Goal: Task Accomplishment & Management: Manage account settings

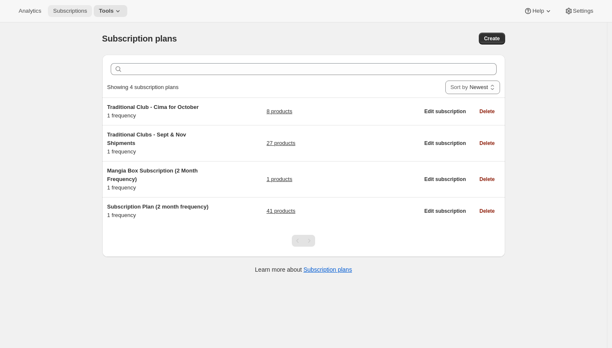
click at [91, 14] on button "Subscriptions" at bounding box center [70, 11] width 44 height 12
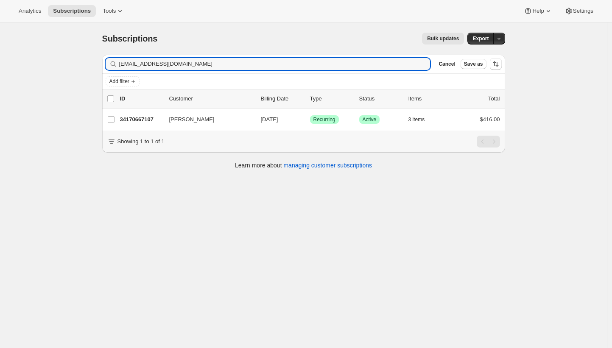
click at [71, 107] on div "Subscriptions. This page is ready Subscriptions Bulk updates More actions Bulk …" at bounding box center [303, 196] width 607 height 348
click at [201, 64] on input "ndottino@me.com" at bounding box center [267, 64] width 296 height 12
paste input "pbrocking@aol"
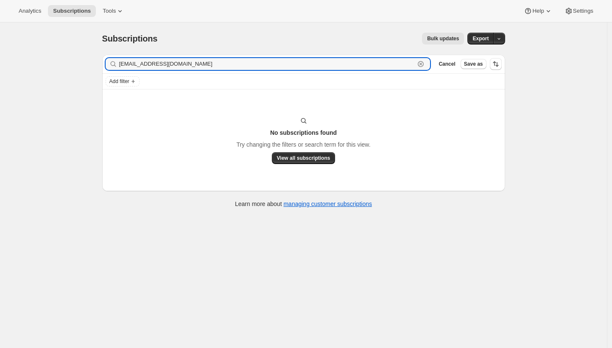
type input "ndottino@me.com"
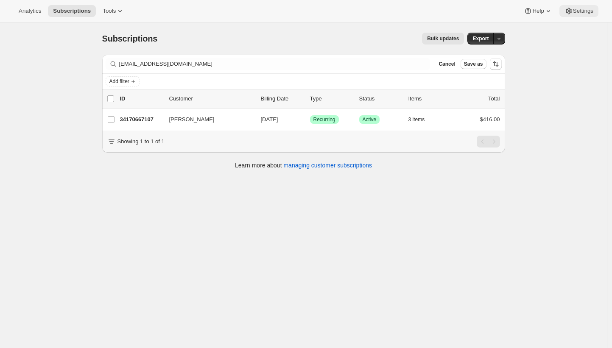
click at [588, 14] on button "Settings" at bounding box center [579, 11] width 39 height 12
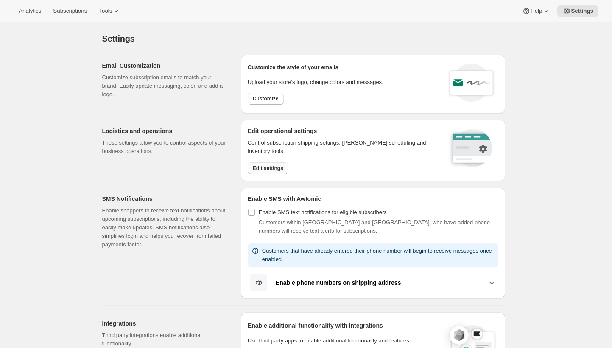
click at [283, 168] on span "Edit settings" at bounding box center [268, 168] width 31 height 7
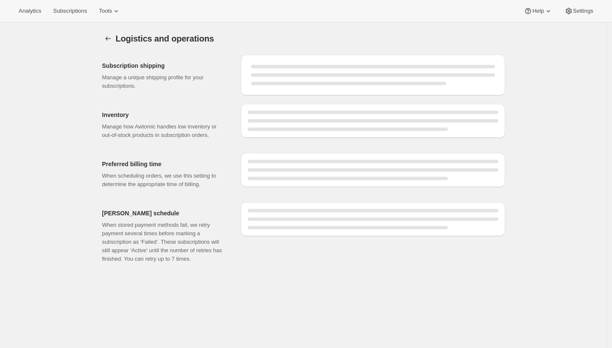
select select "DAY"
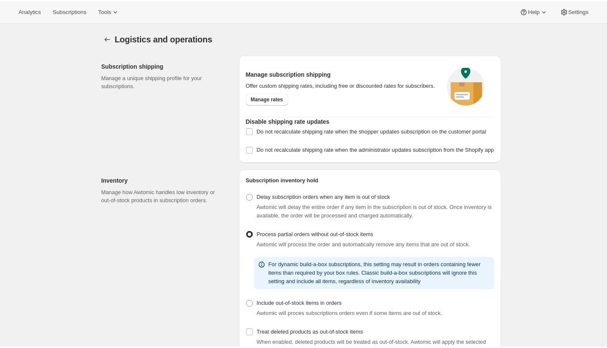
scroll to position [318, 0]
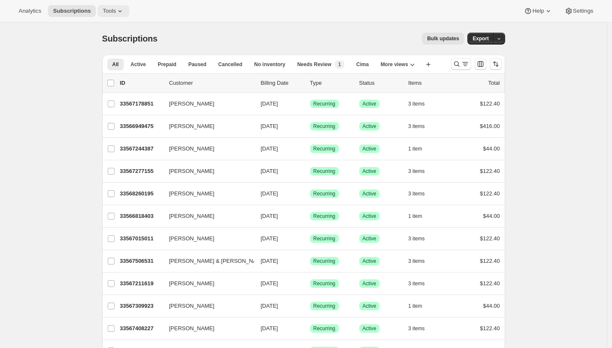
click at [120, 12] on icon at bounding box center [120, 11] width 8 height 8
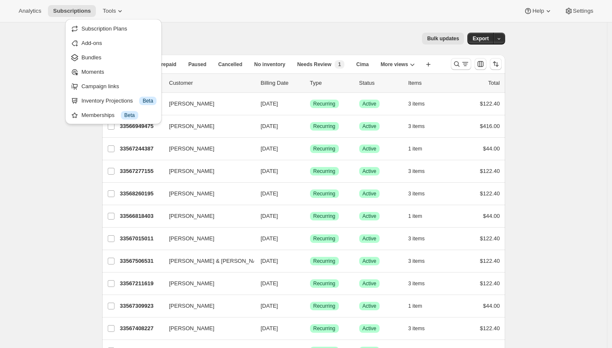
click at [122, 59] on span "Bundles" at bounding box center [118, 57] width 75 height 8
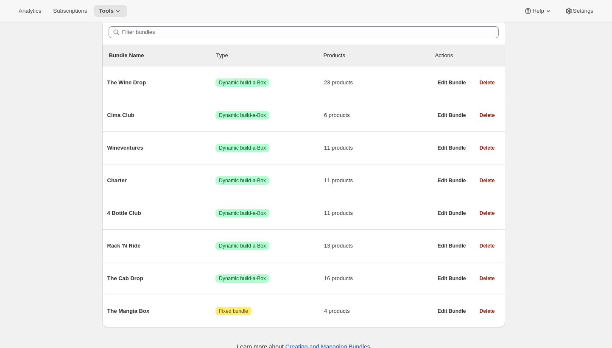
scroll to position [94, 0]
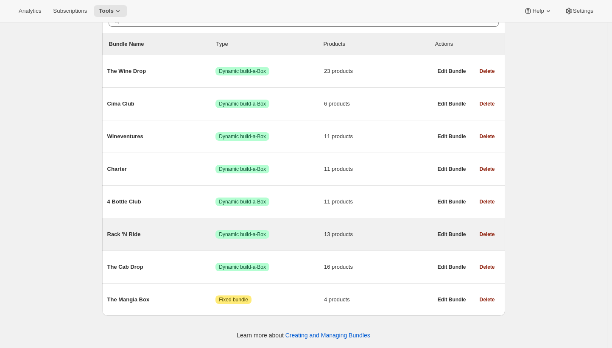
click at [183, 235] on span "Rack 'N Ride" at bounding box center [161, 234] width 109 height 8
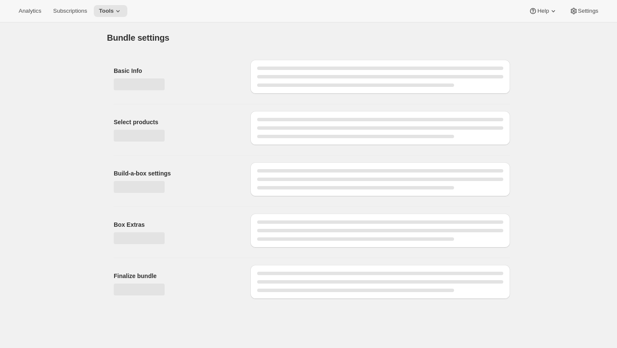
type input "Rack 'N Ride"
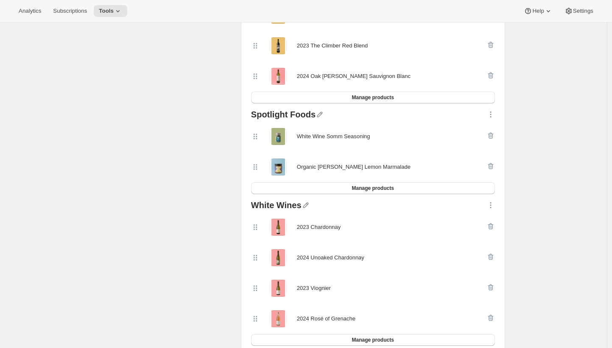
scroll to position [265, 0]
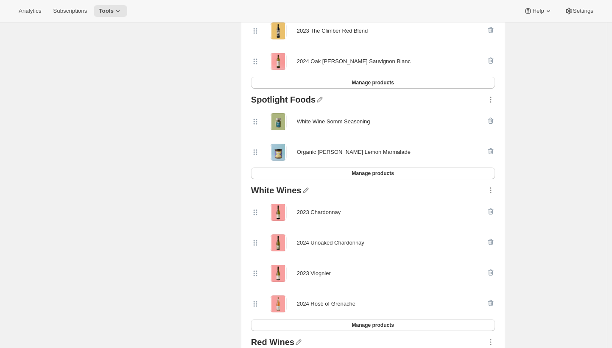
click at [383, 152] on div "Organic Meyer Lemon Marmalade" at bounding box center [354, 152] width 114 height 8
drag, startPoint x: 382, startPoint y: 152, endPoint x: 308, endPoint y: 152, distance: 74.2
click at [308, 152] on div "Organic Meyer Lemon Marmalade" at bounding box center [354, 152] width 114 height 8
copy div "Organic Meyer Lemon Marmalade"
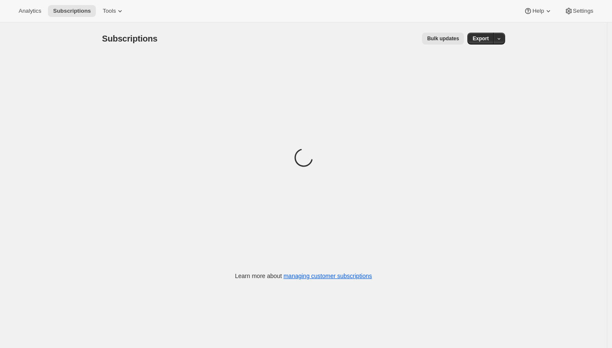
click at [283, 48] on div "Subscriptions. This page is ready Subscriptions Bulk updates More actions Bulk …" at bounding box center [303, 38] width 403 height 32
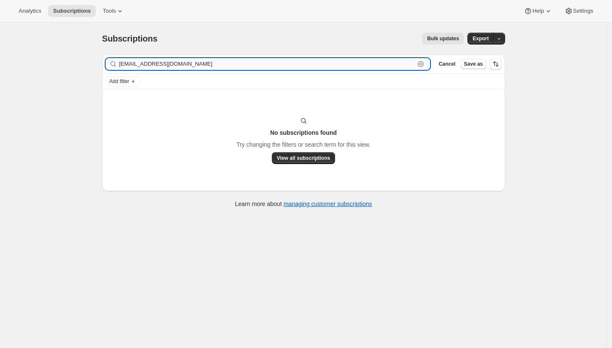
click at [185, 63] on input "abmagann@gmail.com" at bounding box center [267, 64] width 296 height 12
paste input "leslie@sterlingeventmgt"
click at [166, 64] on input "leslie@sterlingeventmgt.com" at bounding box center [267, 64] width 296 height 12
paste input "jhcrangle@yahoo"
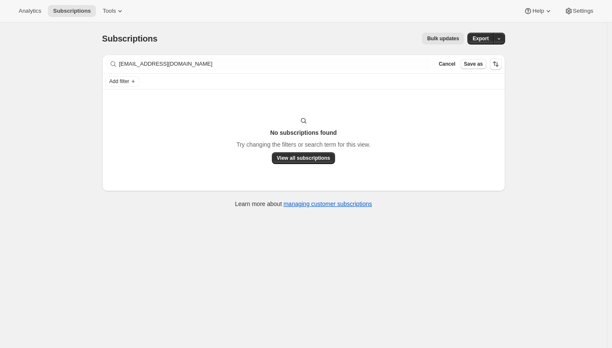
click at [213, 73] on div "Filter subscribers jhcrangle@yahoo.com Clear Cancel Save as" at bounding box center [303, 64] width 403 height 19
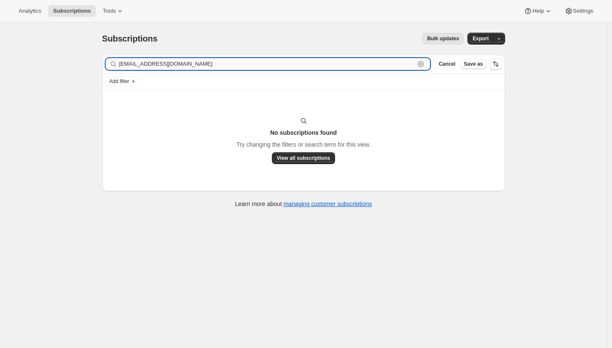
click at [214, 67] on input "jhcrangle@yahoo.com" at bounding box center [267, 64] width 296 height 12
paste input "scook8"
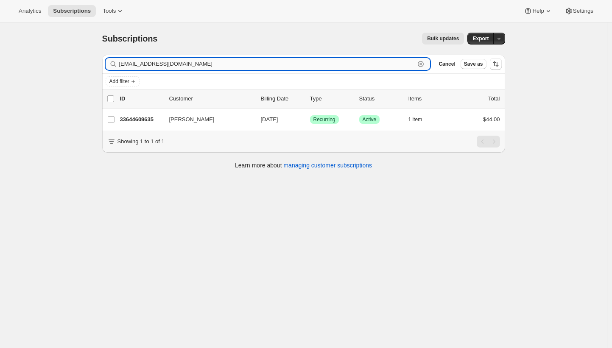
click at [199, 64] on input "scook8@yahoo.com" at bounding box center [267, 64] width 296 height 12
paste input "mattmumford1"
click at [208, 67] on input "mattmumford1@yahoo.com" at bounding box center [267, 64] width 296 height 12
paste input "pdggoodwin@gmail"
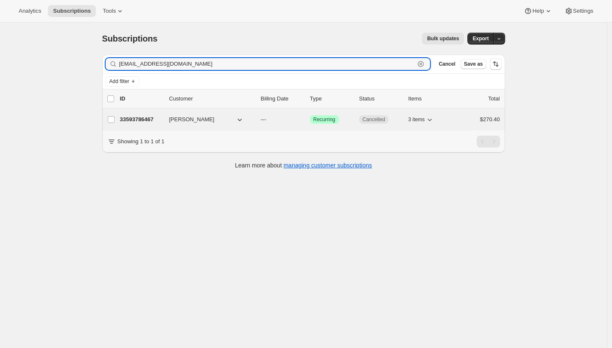
type input "[EMAIL_ADDRESS][DOMAIN_NAME]"
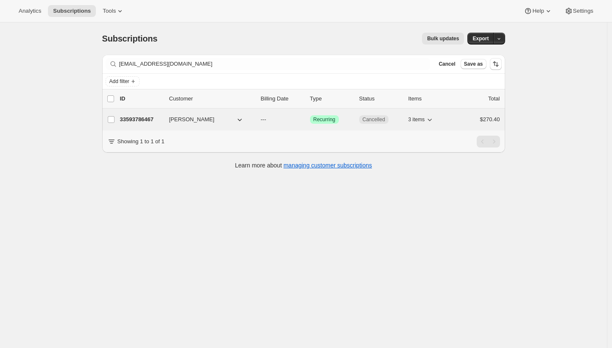
click at [145, 119] on p "33593786467" at bounding box center [141, 119] width 42 height 8
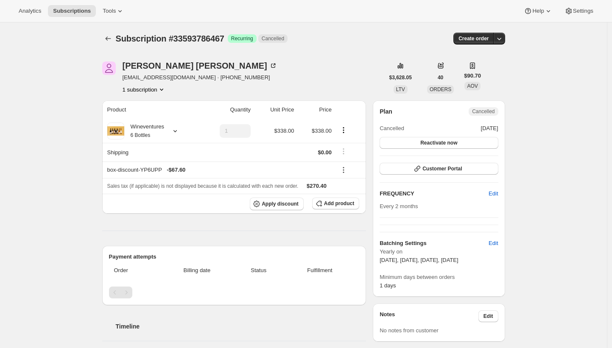
click at [275, 83] on div "Philip Goodwin pdggoodwin@gmail.com · +12095563555 1 subscription" at bounding box center [243, 78] width 282 height 32
click at [112, 37] on icon "Subscriptions" at bounding box center [108, 38] width 8 height 8
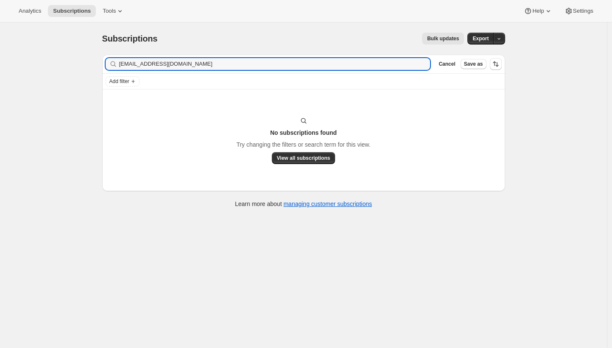
click at [257, 36] on div "Bulk updates" at bounding box center [316, 39] width 297 height 12
click at [280, 66] on input "emsmith@mailfence.com" at bounding box center [267, 64] width 296 height 12
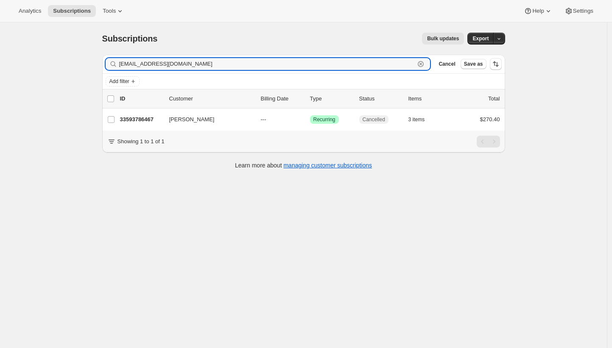
type input "pdggoodwin@gmail.com"
click at [174, 67] on input "pdggoodwin@gmail.com" at bounding box center [267, 64] width 296 height 12
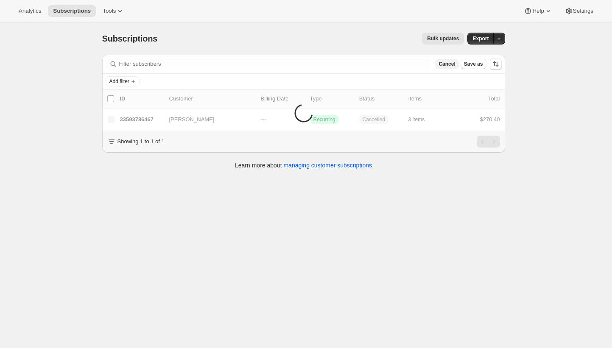
click at [449, 66] on span "Cancel" at bounding box center [447, 64] width 17 height 7
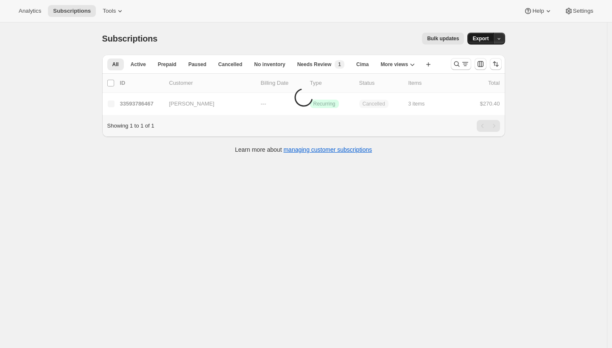
click at [483, 38] on span "Export" at bounding box center [481, 38] width 16 height 7
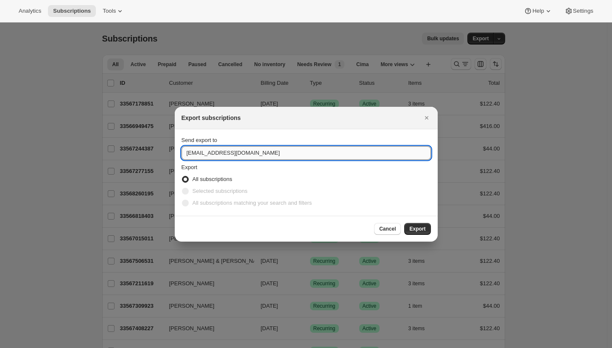
click at [226, 154] on input "winery@cliffamily.com" at bounding box center [306, 153] width 249 height 14
type input "brian@awtomic.com"
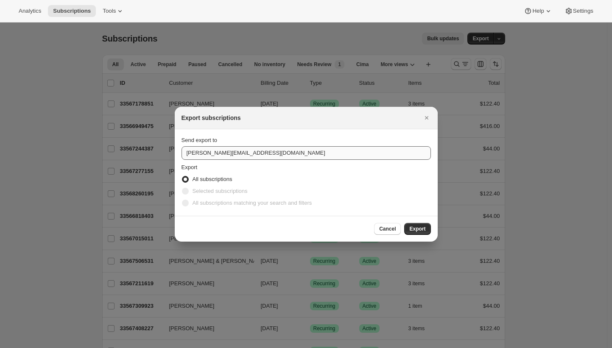
click at [404, 223] on button "Export" at bounding box center [417, 229] width 26 height 12
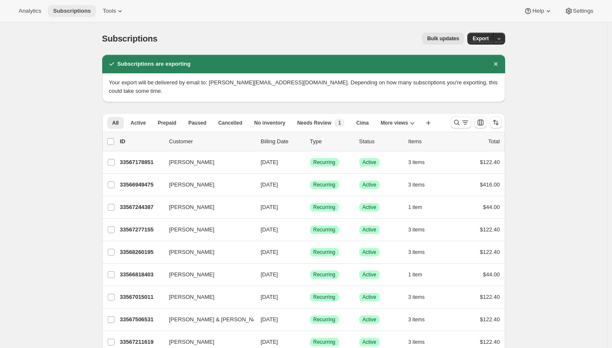
click at [77, 8] on span "Subscriptions" at bounding box center [72, 11] width 38 height 7
click at [220, 42] on div "Bulk updates" at bounding box center [316, 39] width 297 height 12
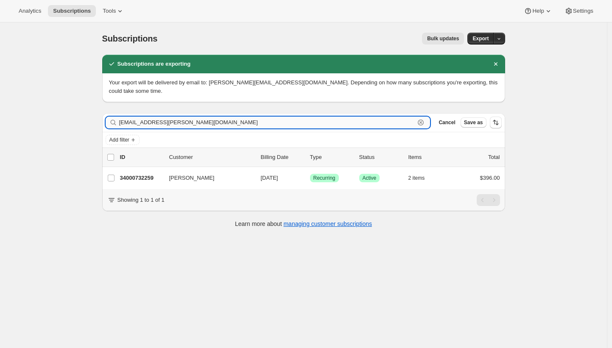
click at [210, 117] on input "allie.blalock@gmail.com" at bounding box center [267, 123] width 296 height 12
paste input "sandracruzco"
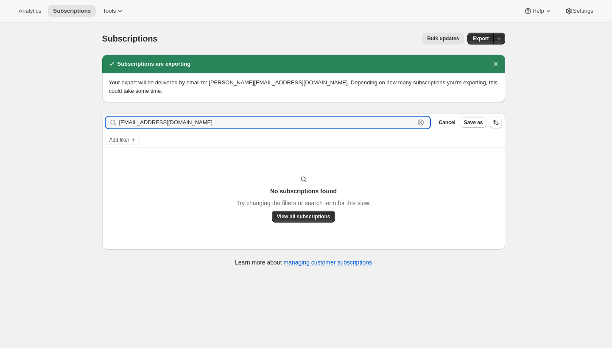
type input "sandracruzco@gmail.com"
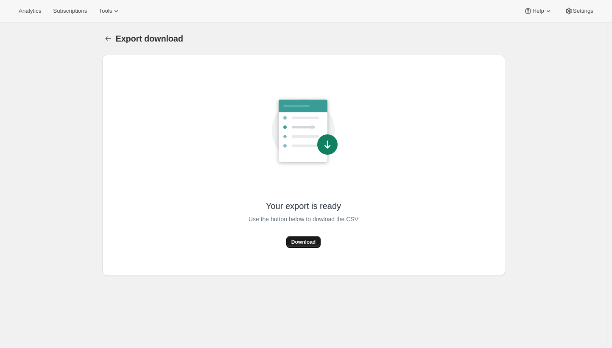
click at [305, 238] on button "Download" at bounding box center [303, 242] width 34 height 12
click at [46, 12] on button "Analytics" at bounding box center [30, 11] width 33 height 12
click at [59, 12] on span "Subscriptions" at bounding box center [70, 11] width 34 height 7
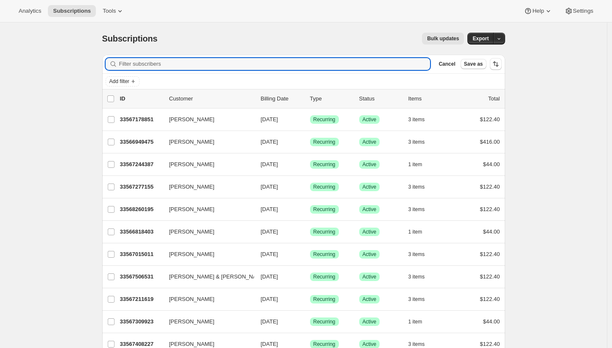
paste input "sandracruzco@gmail.com"
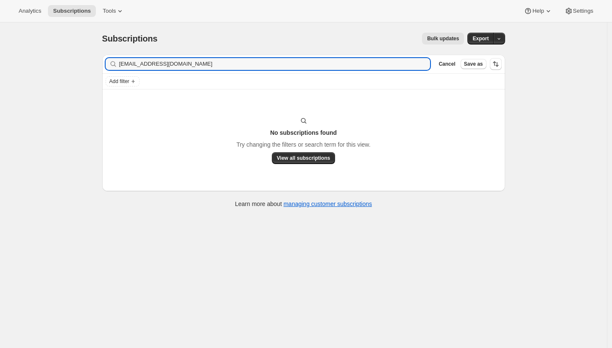
click at [68, 50] on div "Subscriptions. This page is ready Subscriptions Bulk updates More actions Bulk …" at bounding box center [303, 196] width 607 height 348
click at [278, 65] on input "[EMAIL_ADDRESS][DOMAIN_NAME]" at bounding box center [267, 64] width 296 height 12
paste input "pdggoodwin"
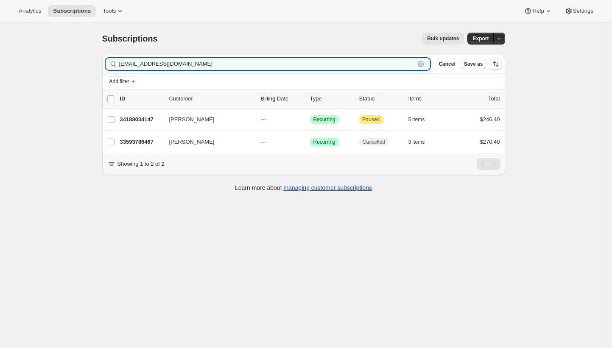
type input "pdggoodwin@gmail.com"
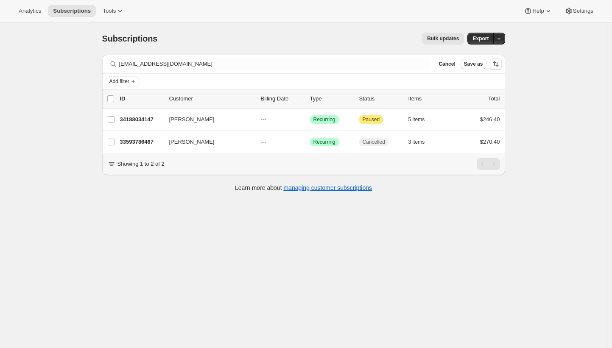
click at [336, 39] on div "Bulk updates" at bounding box center [316, 39] width 297 height 12
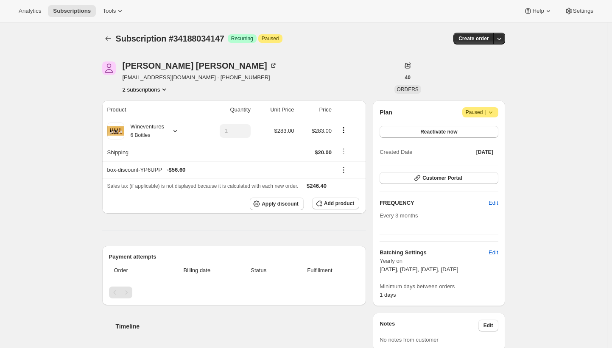
click at [166, 90] on icon "Product actions" at bounding box center [163, 90] width 3 height 2
click at [162, 106] on span "33593786467" at bounding box center [147, 105] width 59 height 8
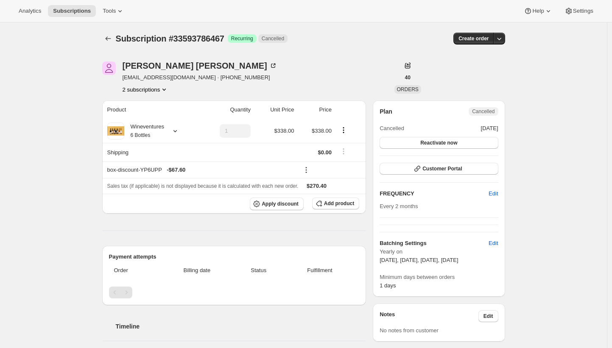
click at [163, 88] on button "2 subscriptions" at bounding box center [146, 89] width 46 height 8
click at [155, 117] on span "34188034147" at bounding box center [146, 120] width 59 height 8
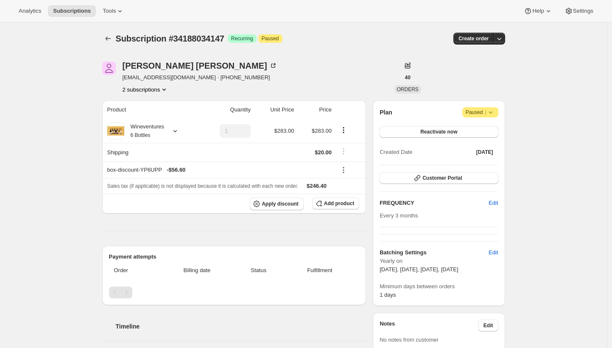
click at [346, 63] on div "[PERSON_NAME] [EMAIL_ADDRESS][DOMAIN_NAME] · [PHONE_NUMBER] 2 subscriptions" at bounding box center [243, 78] width 282 height 32
click at [498, 113] on span "Attention Paused |" at bounding box center [480, 112] width 36 height 10
click at [487, 131] on span "Cancel subscription" at bounding box center [480, 129] width 48 height 6
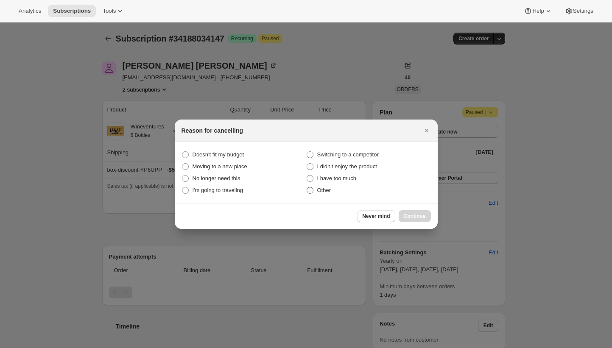
drag, startPoint x: 326, startPoint y: 189, endPoint x: 350, endPoint y: 196, distance: 25.0
click at [326, 189] on span "Other" at bounding box center [324, 190] width 14 height 6
click at [307, 187] on input "Other" at bounding box center [307, 187] width 0 height 0
radio input "true"
click at [411, 215] on span "Continue" at bounding box center [415, 216] width 22 height 7
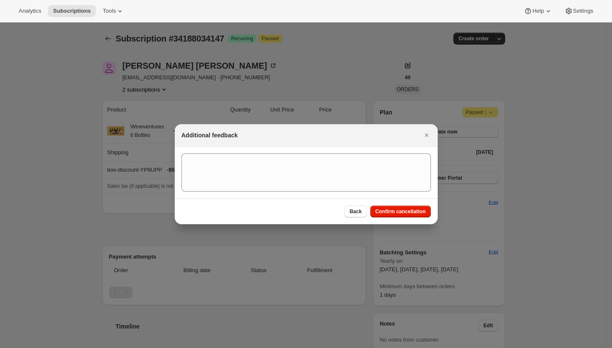
click at [408, 202] on div "Back Confirm cancellation" at bounding box center [306, 212] width 263 height 26
click at [407, 208] on span "Confirm cancellation" at bounding box center [400, 211] width 50 height 7
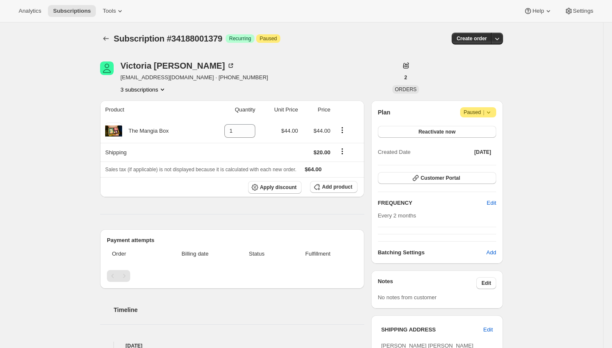
click at [158, 92] on button "3 subscriptions" at bounding box center [143, 89] width 46 height 8
click at [158, 116] on span "34187608163" at bounding box center [145, 120] width 59 height 8
click at [147, 89] on button "3 subscriptions" at bounding box center [143, 89] width 46 height 8
click at [160, 105] on span "33623343203" at bounding box center [145, 105] width 59 height 8
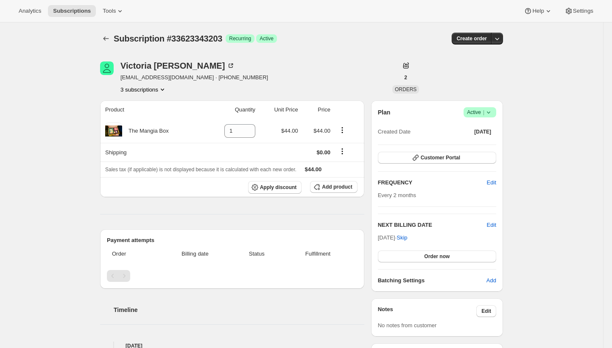
click at [159, 90] on button "3 subscriptions" at bounding box center [143, 89] width 46 height 8
click at [292, 91] on div "Victoria Martin billpayvbm@yahoo.com · +17749941198 3 subscriptions" at bounding box center [241, 78] width 282 height 32
click at [490, 112] on icon at bounding box center [488, 113] width 3 height 2
click at [483, 142] on span "Cancel subscription" at bounding box center [480, 143] width 48 height 6
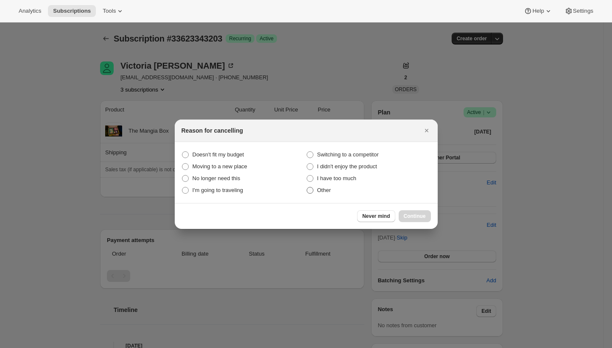
click at [325, 192] on span "Other" at bounding box center [324, 190] width 14 height 6
click at [307, 187] on input "Other" at bounding box center [307, 187] width 0 height 0
radio input "true"
click at [407, 214] on span "Continue" at bounding box center [415, 216] width 22 height 7
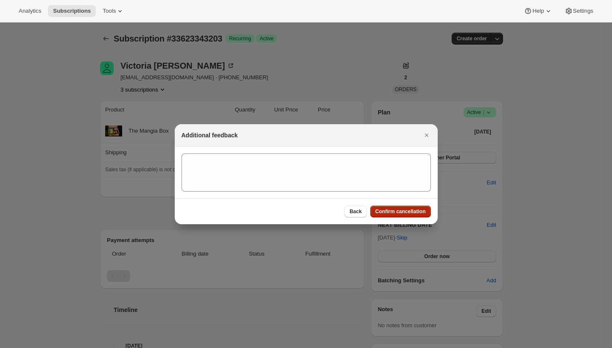
click at [403, 212] on span "Confirm cancellation" at bounding box center [400, 211] width 50 height 7
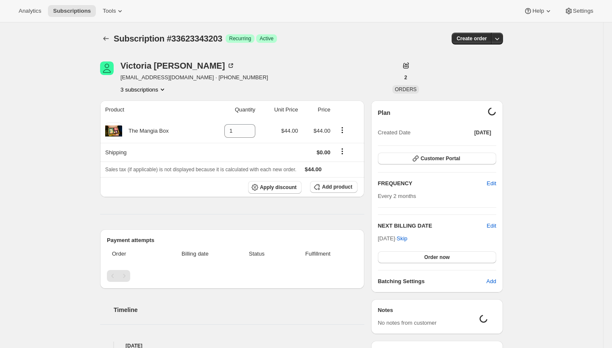
click at [157, 89] on button "3 subscriptions" at bounding box center [143, 89] width 46 height 8
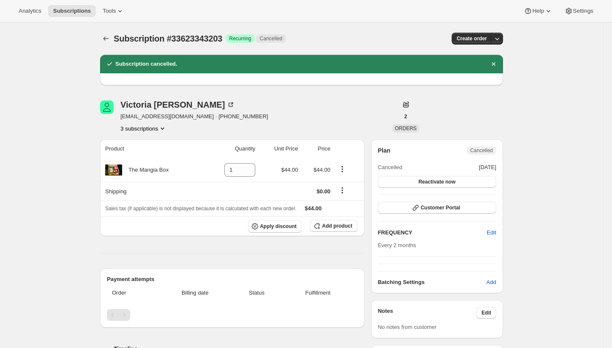
click at [153, 129] on button "3 subscriptions" at bounding box center [143, 128] width 46 height 8
click at [158, 161] on span "34187608163" at bounding box center [144, 159] width 59 height 8
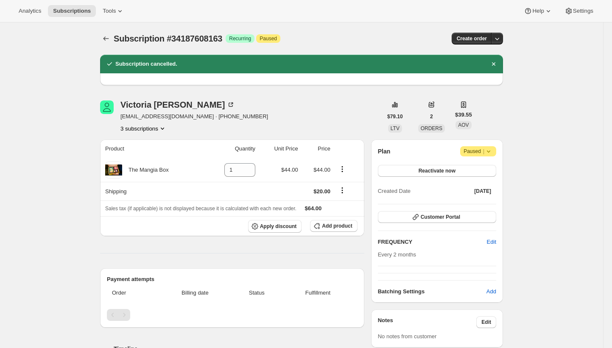
click at [493, 151] on icon at bounding box center [488, 151] width 8 height 8
click at [490, 167] on span "Cancel subscription" at bounding box center [479, 168] width 48 height 6
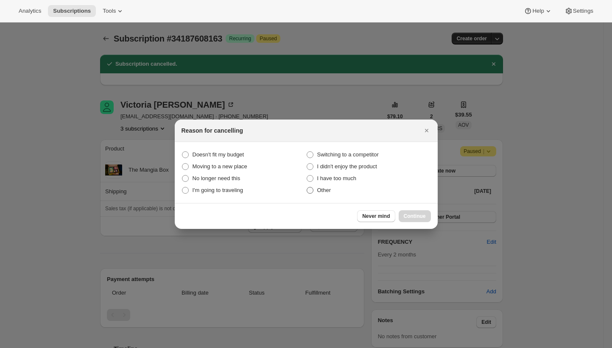
click at [332, 192] on label "Other" at bounding box center [368, 191] width 125 height 12
click at [307, 187] on input "Other" at bounding box center [307, 187] width 0 height 0
radio input "true"
click at [416, 219] on span "Continue" at bounding box center [415, 216] width 22 height 7
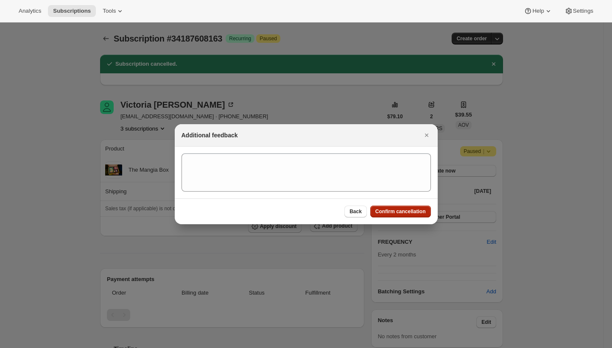
click at [396, 215] on button "Confirm cancellation" at bounding box center [400, 212] width 61 height 12
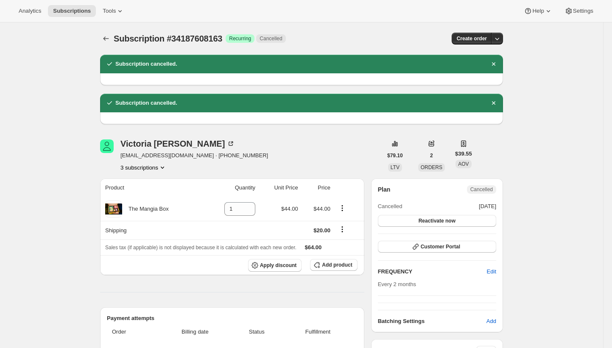
click at [154, 166] on button "3 subscriptions" at bounding box center [143, 167] width 46 height 8
click at [154, 180] on span "33623343203" at bounding box center [145, 183] width 59 height 8
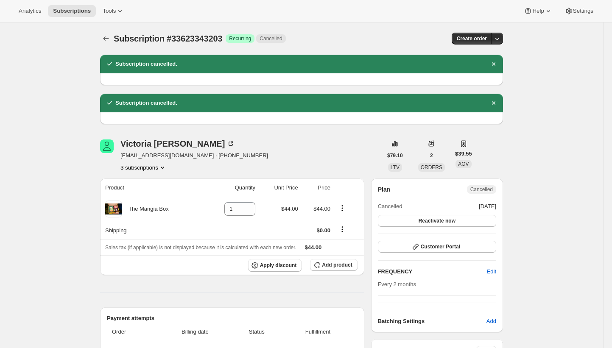
click at [160, 168] on button "3 subscriptions" at bounding box center [143, 167] width 46 height 8
click at [162, 211] on span "34188001379" at bounding box center [144, 212] width 59 height 8
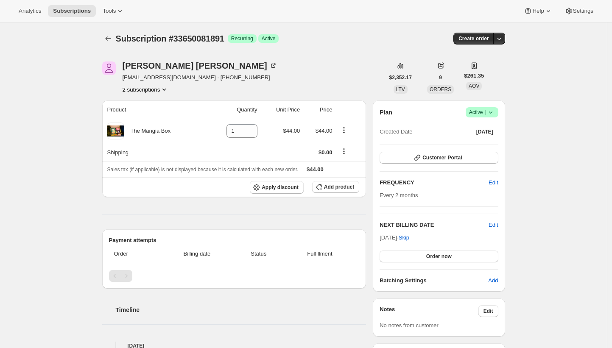
click at [160, 90] on button "2 subscriptions" at bounding box center [146, 89] width 46 height 8
click at [165, 104] on span "33615020131" at bounding box center [147, 105] width 59 height 8
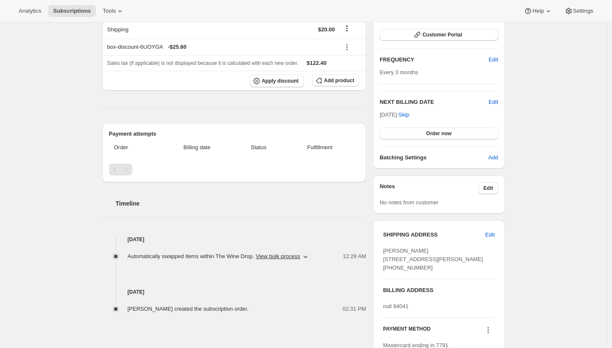
scroll to position [53, 0]
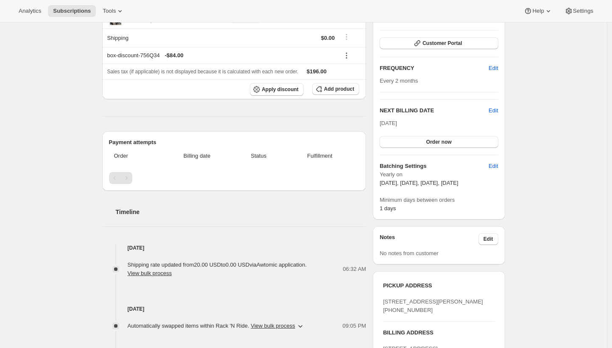
scroll to position [180, 0]
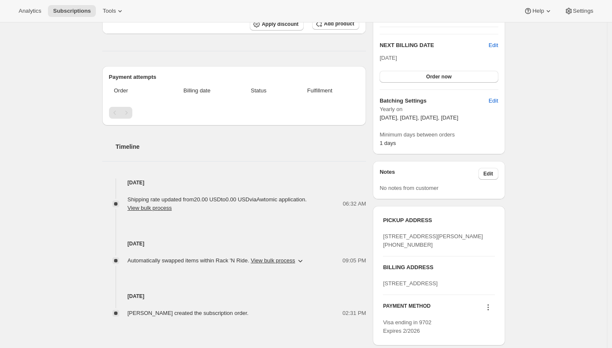
click at [519, 45] on div "Subscription #33650212963. This page is ready Subscription #33650212963 Success…" at bounding box center [303, 203] width 607 height 721
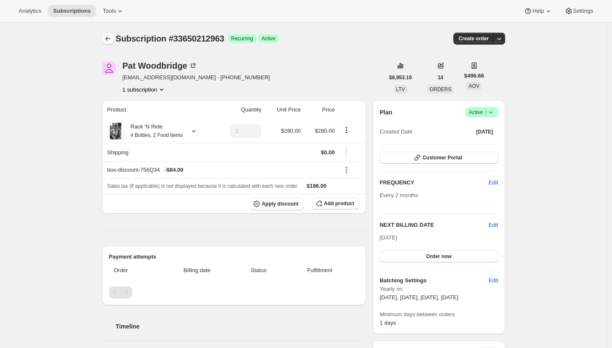
click at [112, 39] on icon "Subscriptions" at bounding box center [108, 38] width 8 height 8
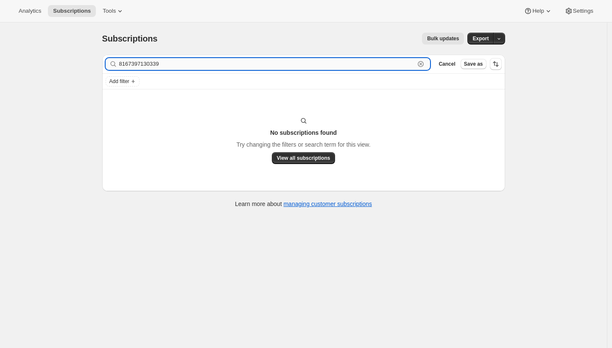
click at [155, 64] on input "8167397130339" at bounding box center [267, 64] width 296 height 12
paste input "Rosemary and Geoff Walls garrigue@yahoo.com • +17073121028"
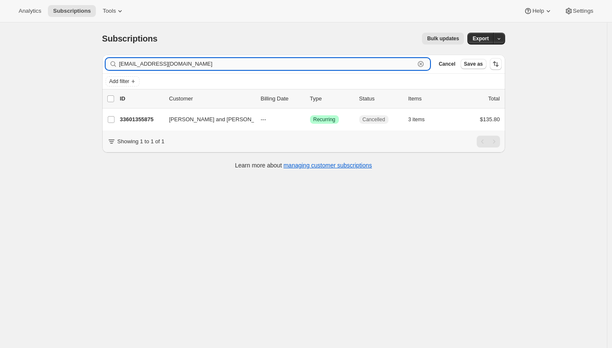
click at [164, 62] on input "garrigue@yahoo.com" at bounding box center [267, 64] width 296 height 12
paste input "Anna Chouteau mattmumford1@yahoo.com • +19723771191"
click at [242, 65] on input "Anna Chouteau mattmumford1@yahoo.com" at bounding box center [267, 64] width 296 height 12
paste input "jmgroszek@gmail"
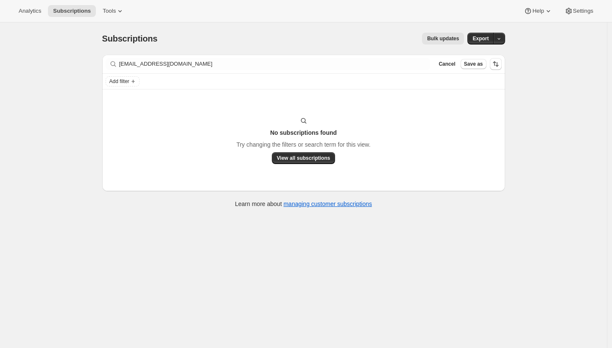
click at [167, 57] on div "Filter subscribers jmgroszek@gmail.com Clear Cancel Save as" at bounding box center [303, 64] width 403 height 19
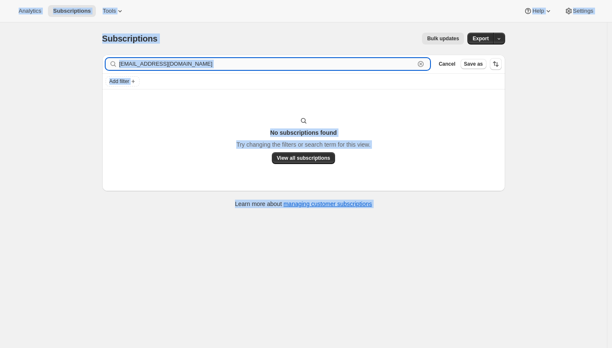
click at [165, 64] on input "jmgroszek@gmail.com" at bounding box center [267, 64] width 296 height 12
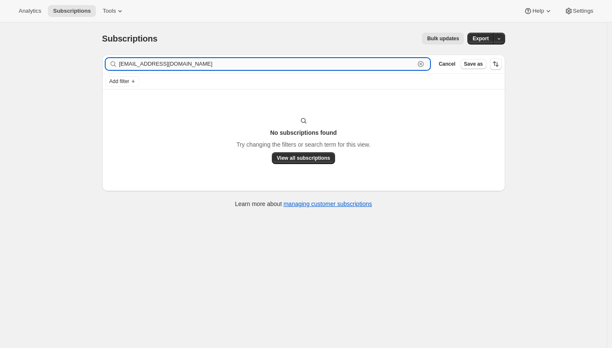
paste input "canevolo"
click at [201, 60] on input "canevolo@gmail.com" at bounding box center [267, 64] width 296 height 12
paste input "artbrain@live"
type input "artbrain@live.com"
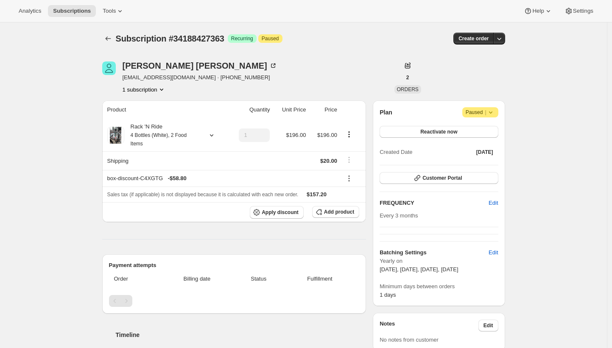
click at [160, 139] on div "Rack 'N Ride 4 Bottles (White), 2 Food Items" at bounding box center [162, 135] width 76 height 25
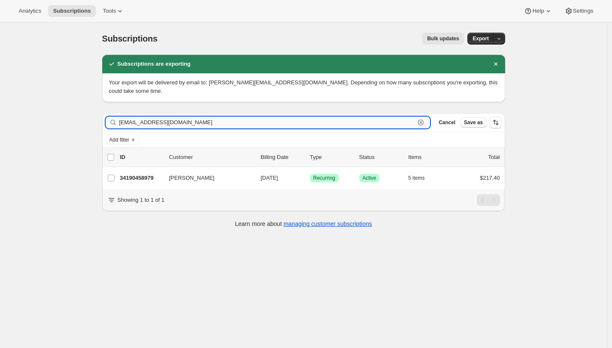
click at [188, 117] on input "[EMAIL_ADDRESS][DOMAIN_NAME]" at bounding box center [267, 123] width 296 height 12
paste input "aw.gregory"
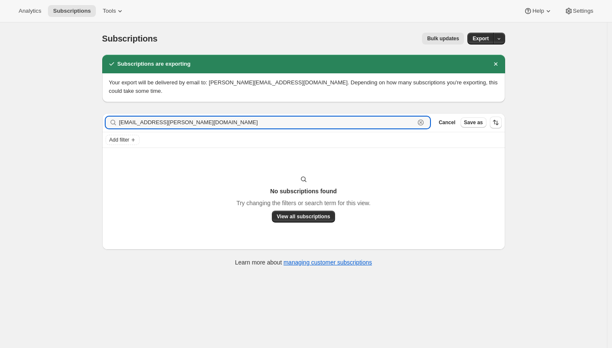
type input "aw.gregory@yahoo.com"
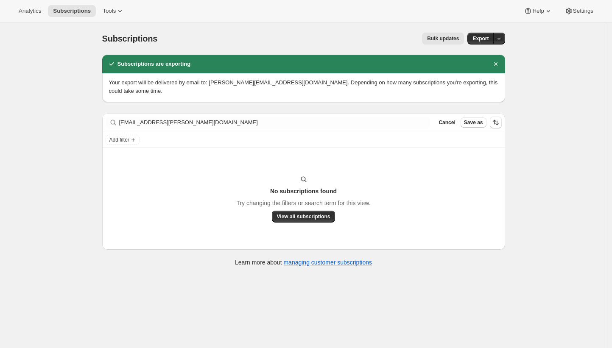
click at [287, 103] on div "Subscriptions are exporting Your export will be delivered by email to: brian@aw…" at bounding box center [303, 165] width 403 height 221
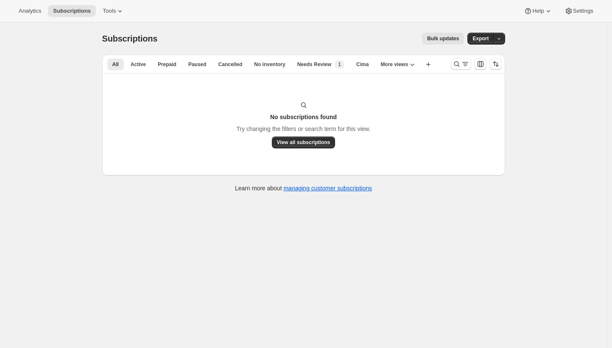
click at [221, 33] on div "Bulk updates" at bounding box center [316, 39] width 297 height 12
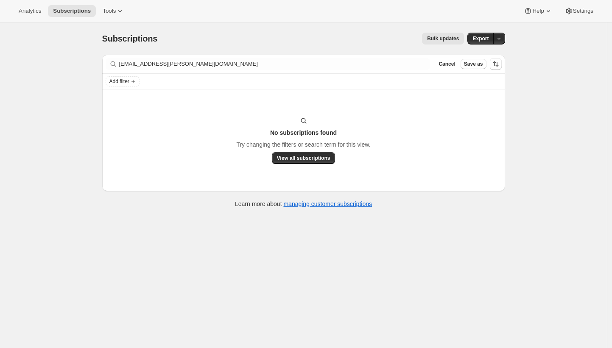
click at [204, 86] on div "Add filter" at bounding box center [304, 81] width 396 height 10
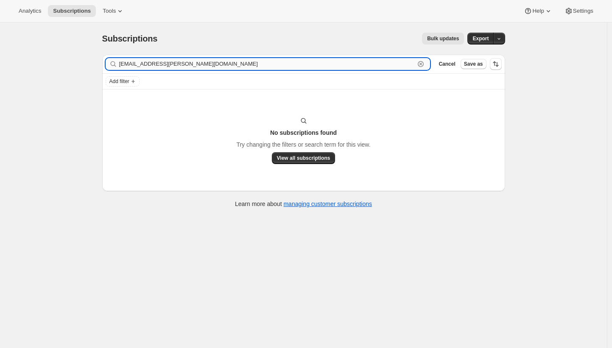
click at [200, 64] on input "aw.gregory@yahoo.com" at bounding box center [267, 64] width 296 height 12
paste input "miketreefrog"
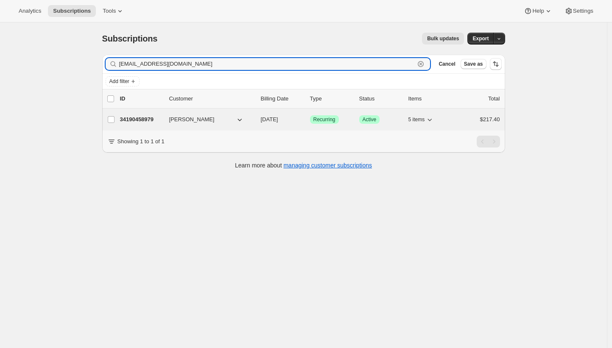
type input "miketreefrog@yahoo.com"
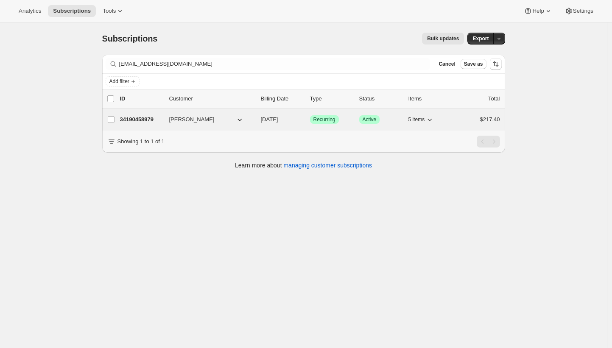
click at [141, 120] on p "34190458979" at bounding box center [141, 119] width 42 height 8
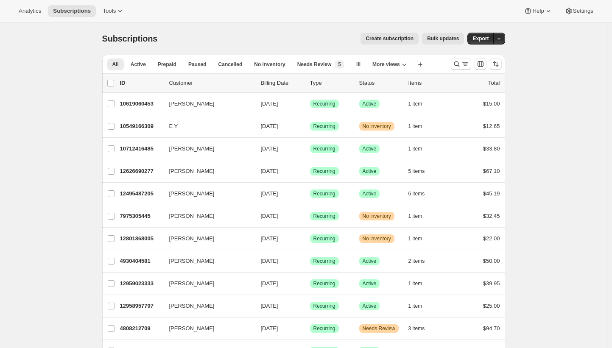
click at [213, 34] on div "Create subscription Bulk updates" at bounding box center [316, 39] width 297 height 12
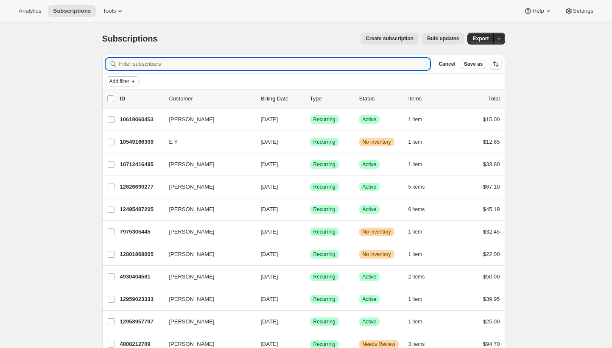
click at [128, 84] on span "Add filter" at bounding box center [119, 81] width 20 height 7
